Goal: Navigation & Orientation: Find specific page/section

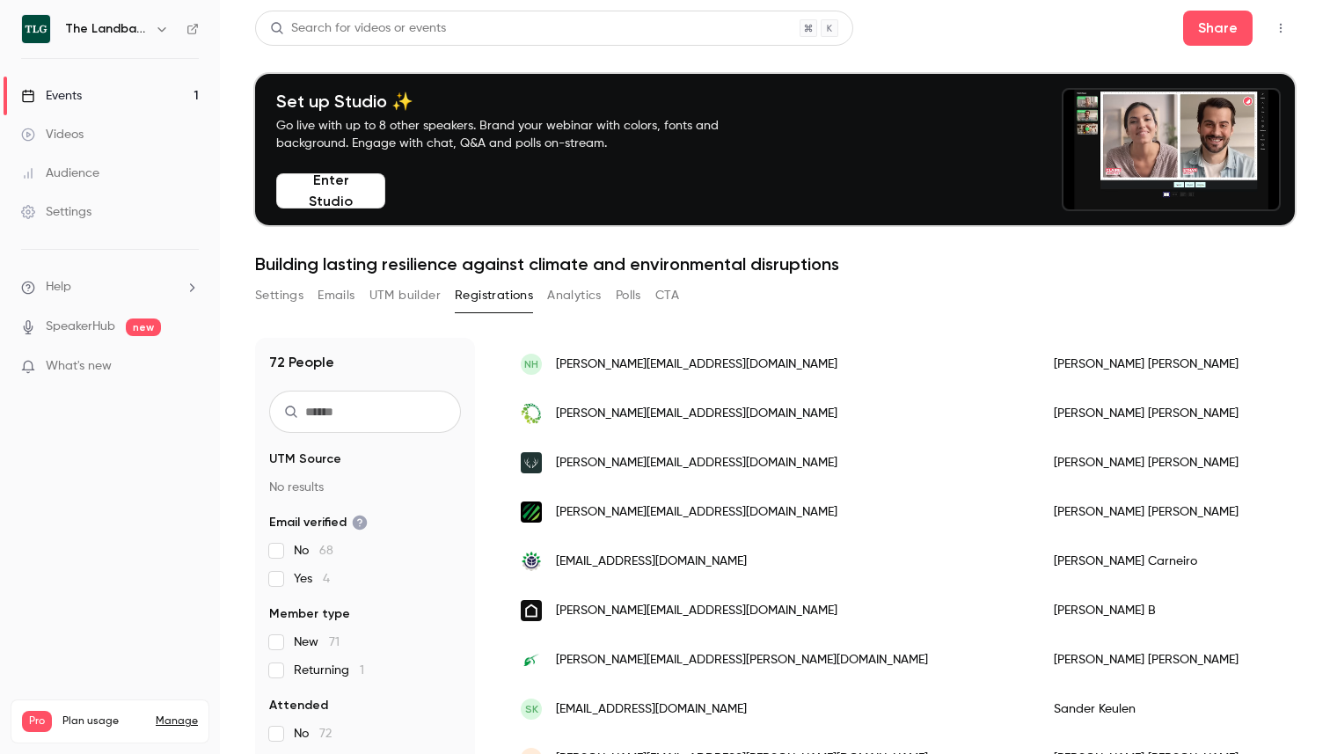
scroll to position [1704, 0]
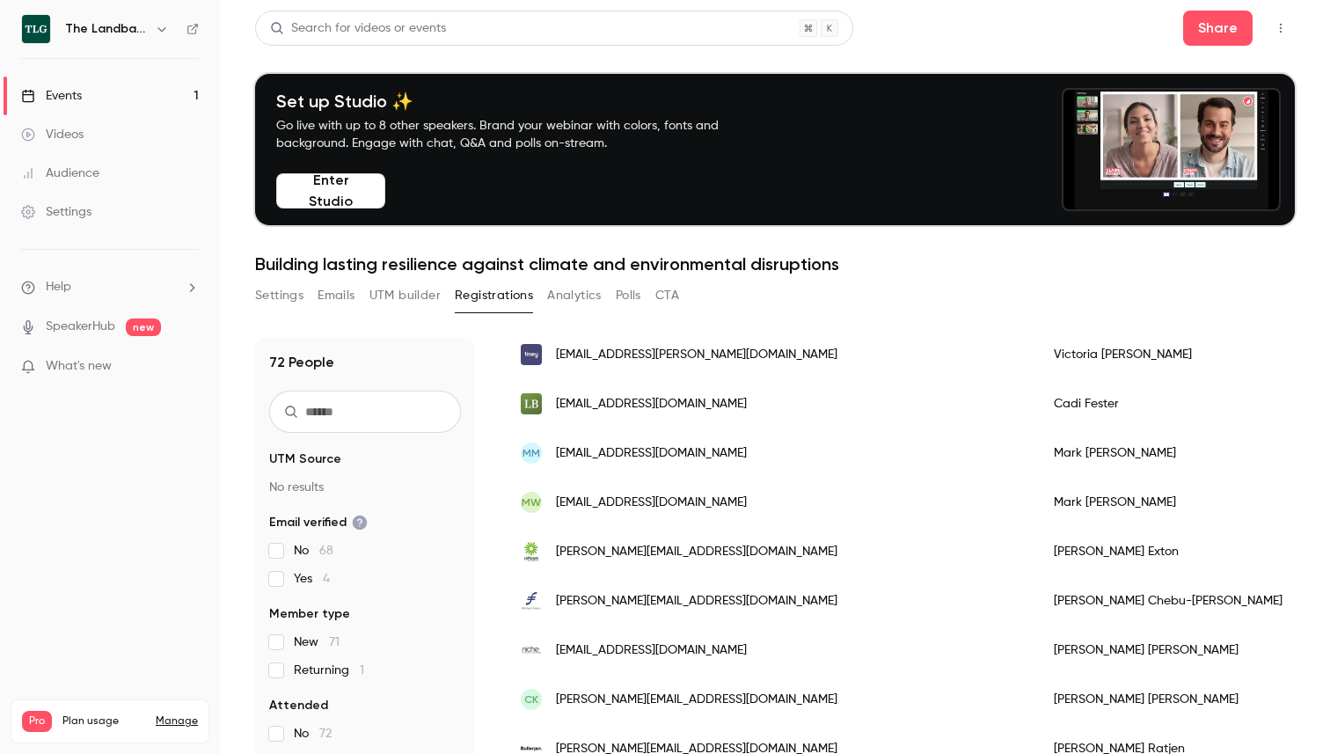
scroll to position [226, 0]
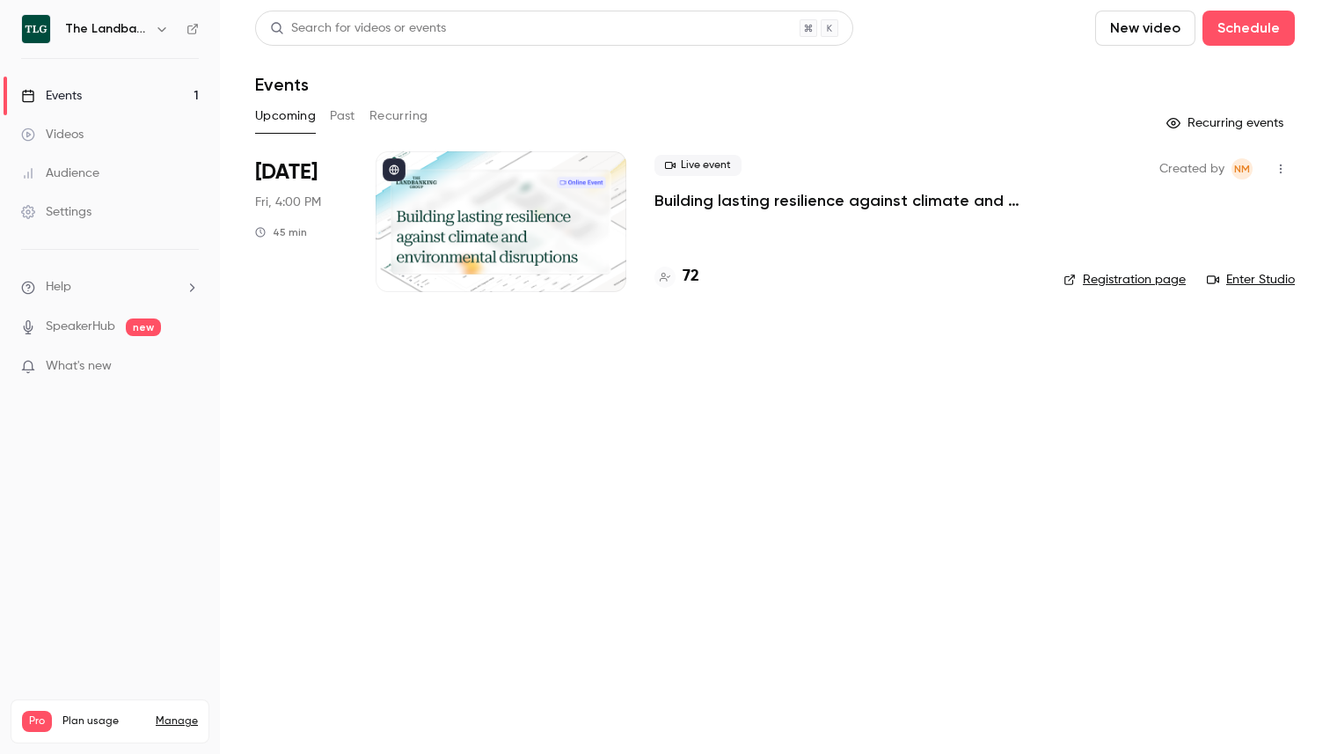
click at [694, 281] on h4 "72" at bounding box center [691, 277] width 17 height 24
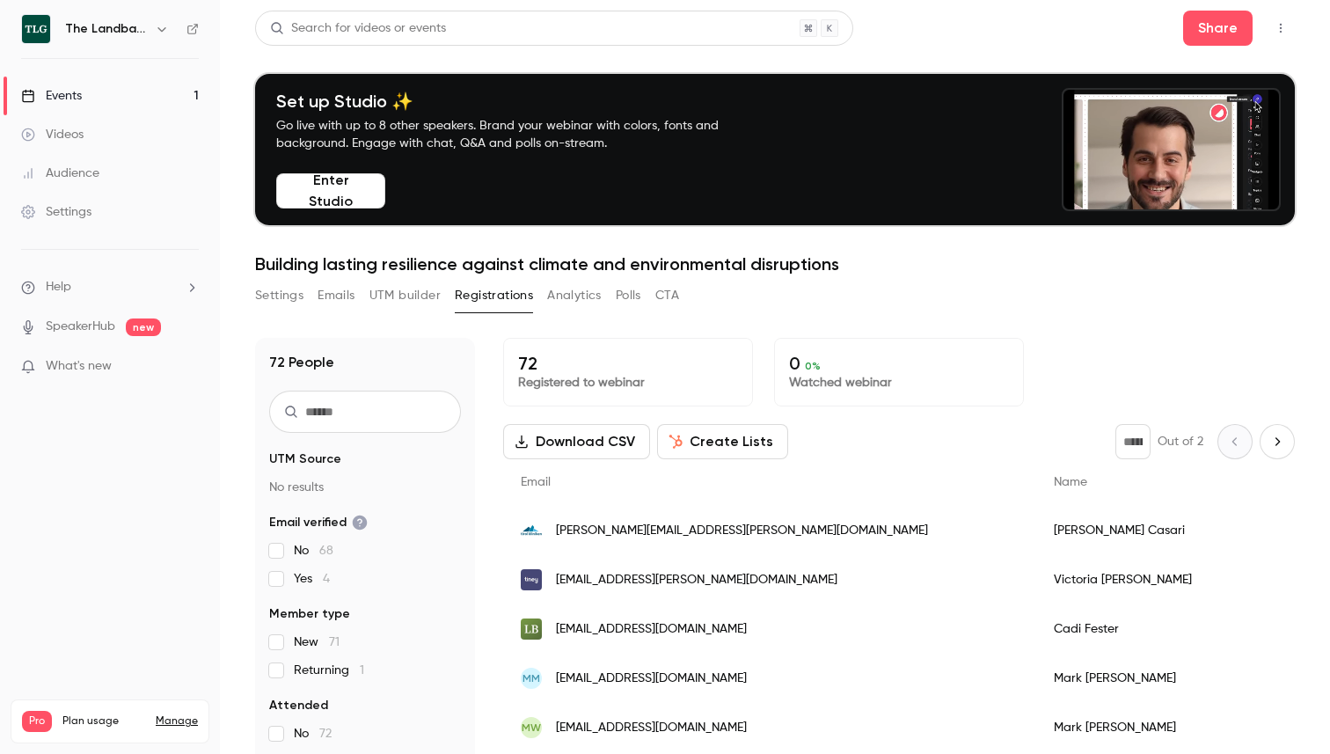
click at [114, 33] on h6 "The Landbanking Group" at bounding box center [106, 29] width 83 height 18
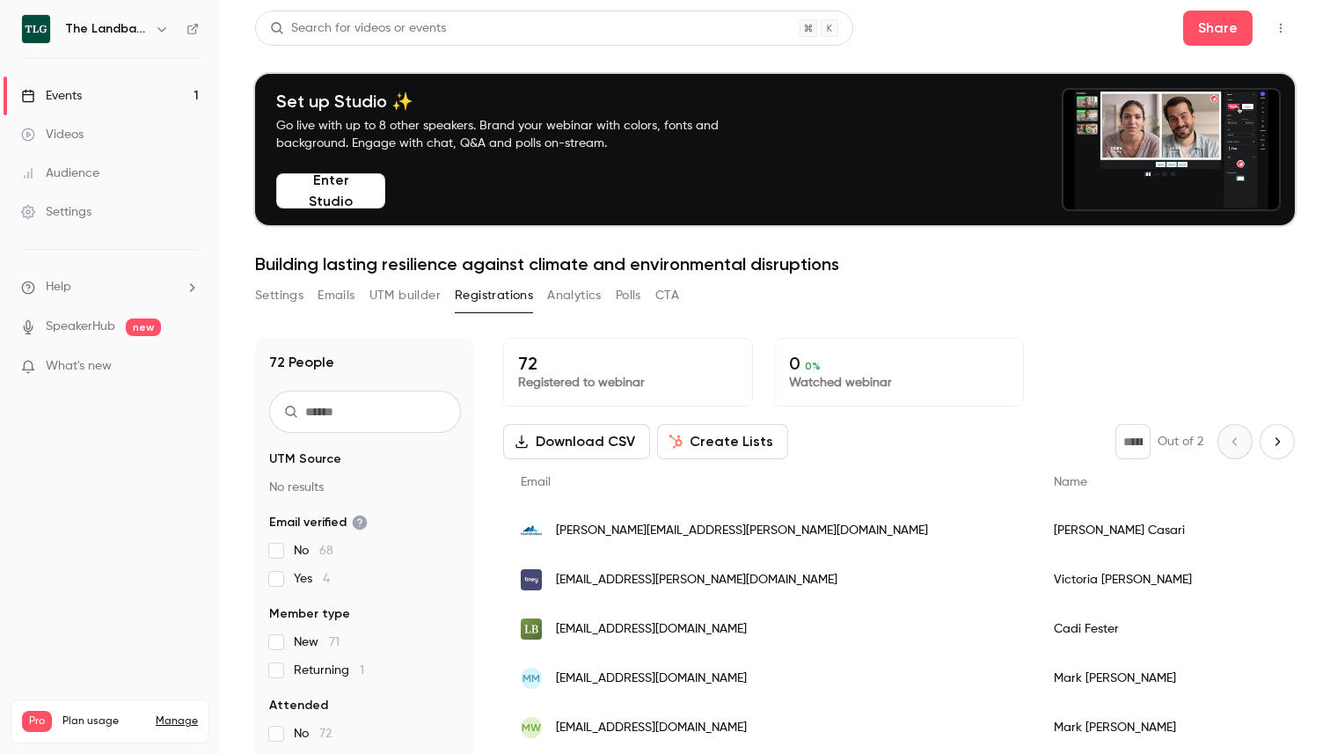
click at [165, 24] on icon "button" at bounding box center [162, 29] width 14 height 14
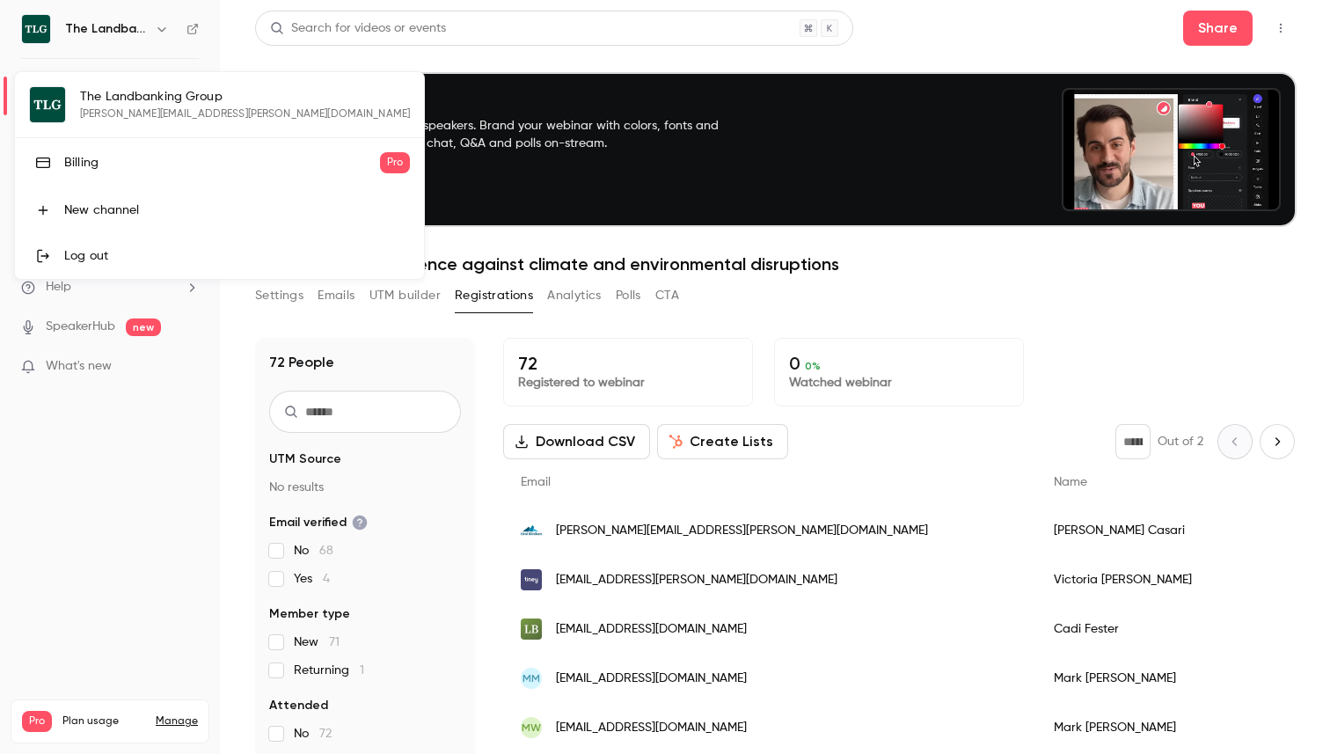
click at [103, 436] on div at bounding box center [665, 377] width 1330 height 754
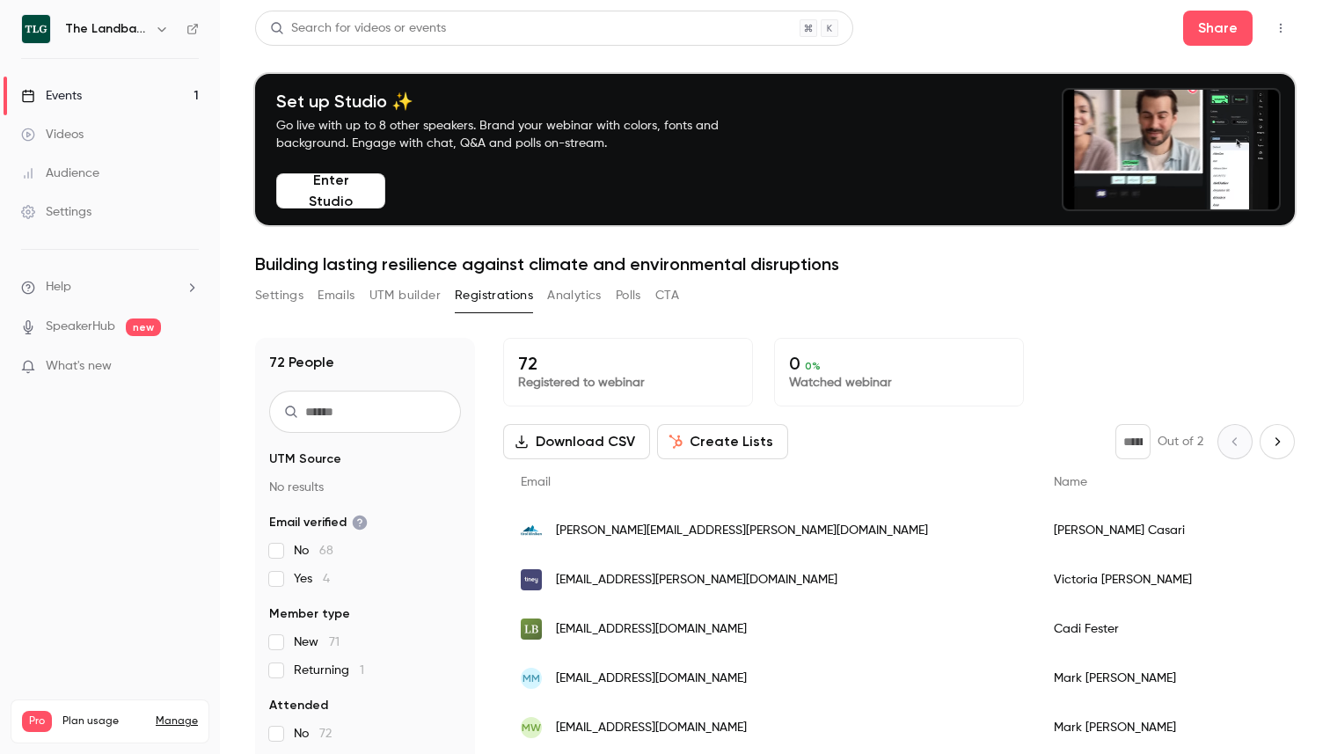
click at [69, 214] on div "Settings" at bounding box center [56, 212] width 70 height 18
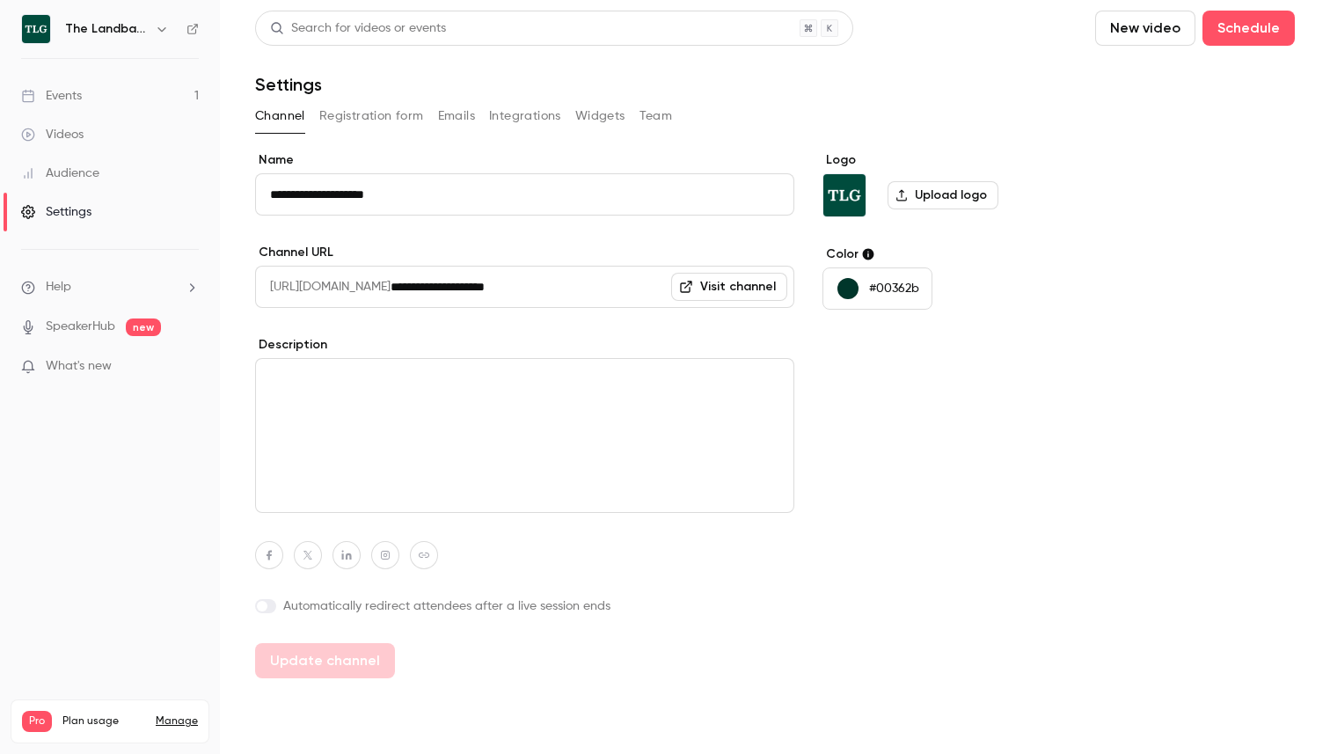
click at [648, 102] on button "Team" at bounding box center [656, 116] width 33 height 28
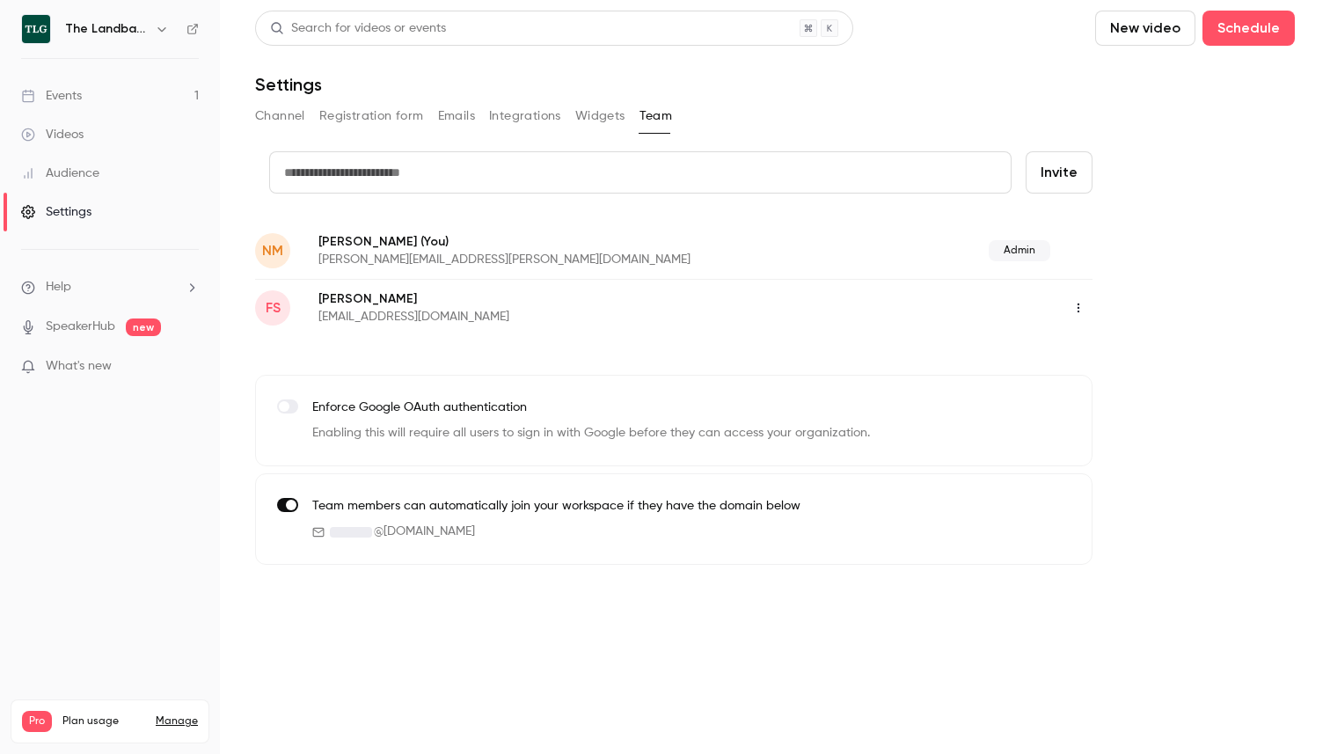
click at [70, 92] on div "Events" at bounding box center [51, 96] width 61 height 18
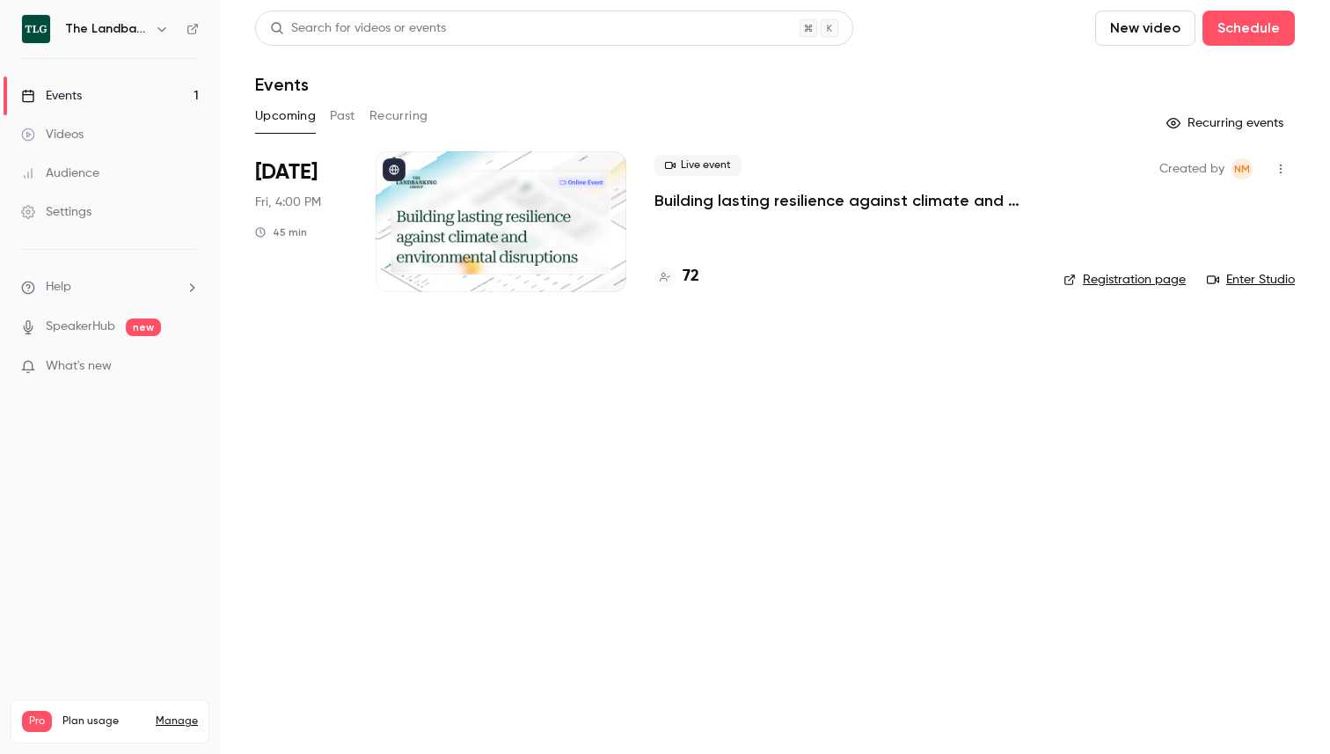
click at [720, 205] on p "Building lasting resilience against climate and environmental disruptions" at bounding box center [845, 200] width 381 height 21
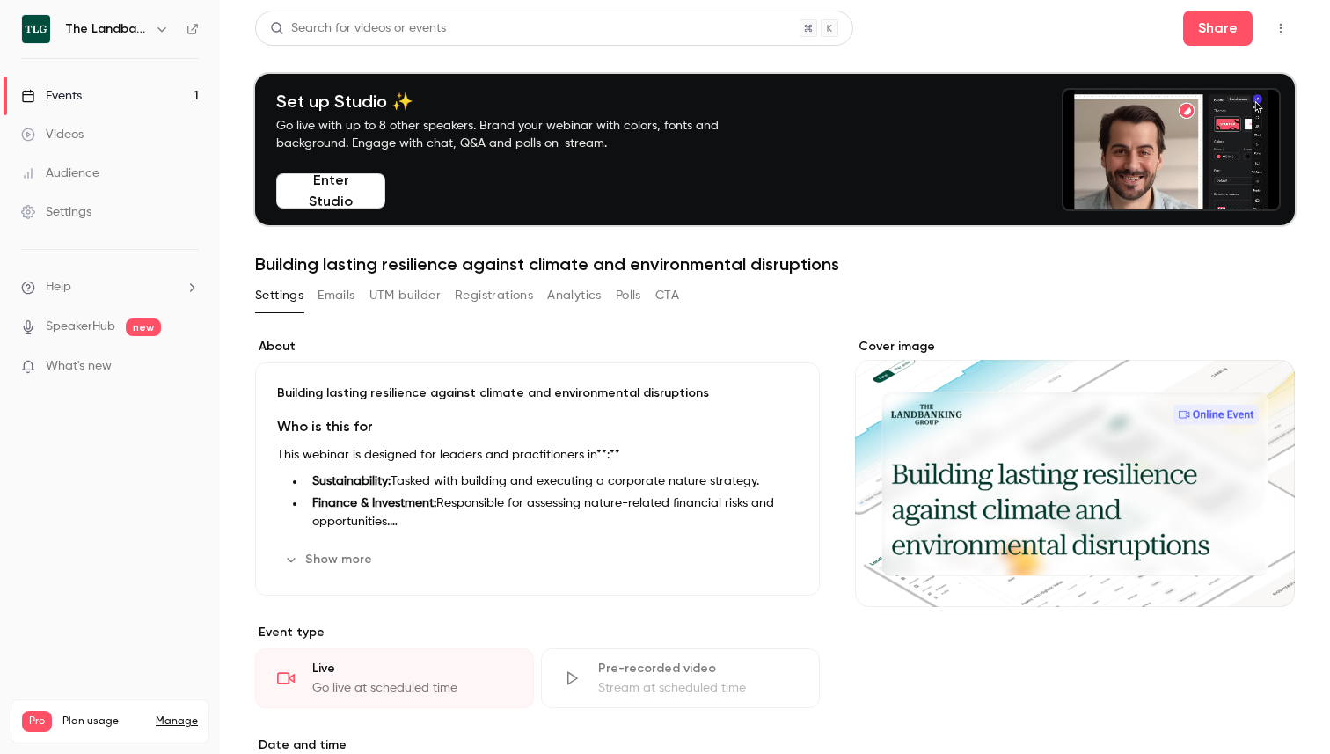
click at [356, 177] on button "Enter Studio" at bounding box center [330, 190] width 109 height 35
